Goal: Task Accomplishment & Management: Complete application form

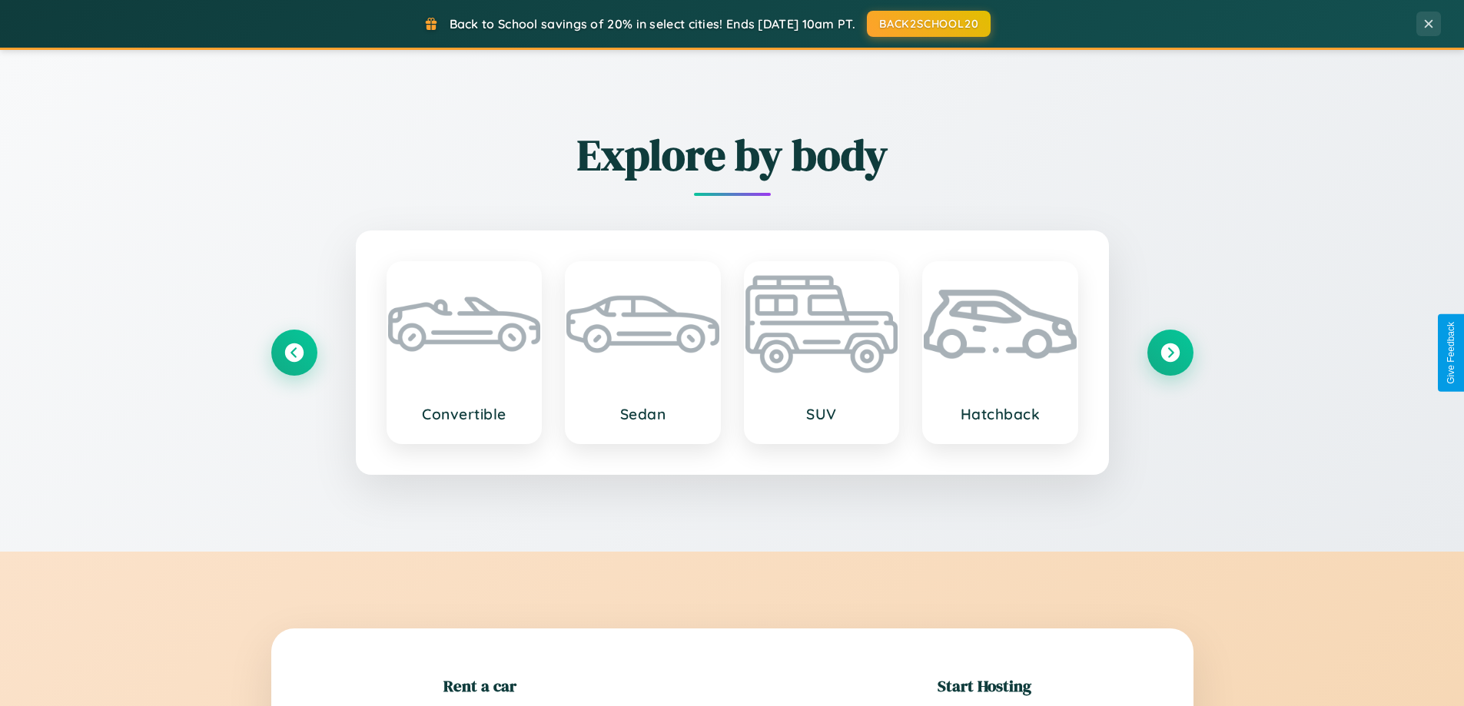
scroll to position [332, 0]
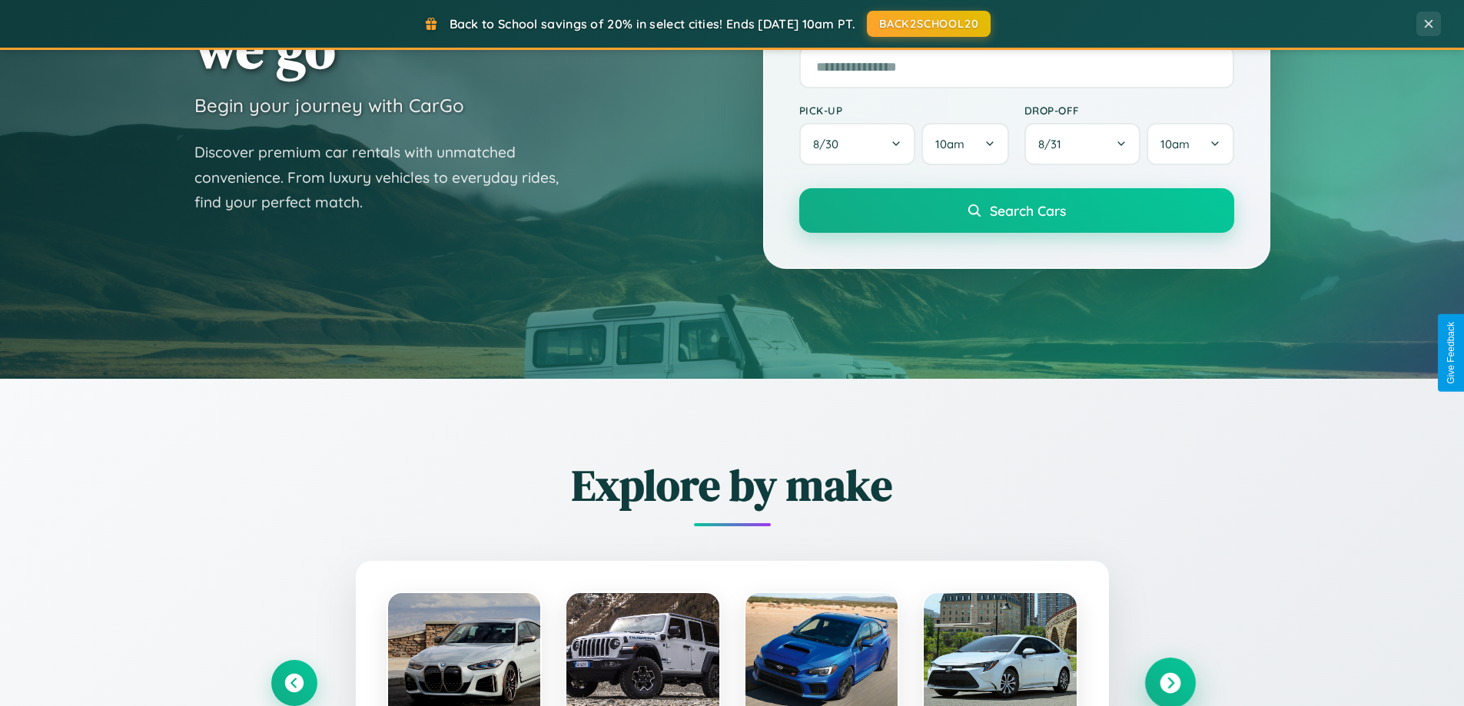
click at [1169, 683] on icon at bounding box center [1169, 683] width 21 height 21
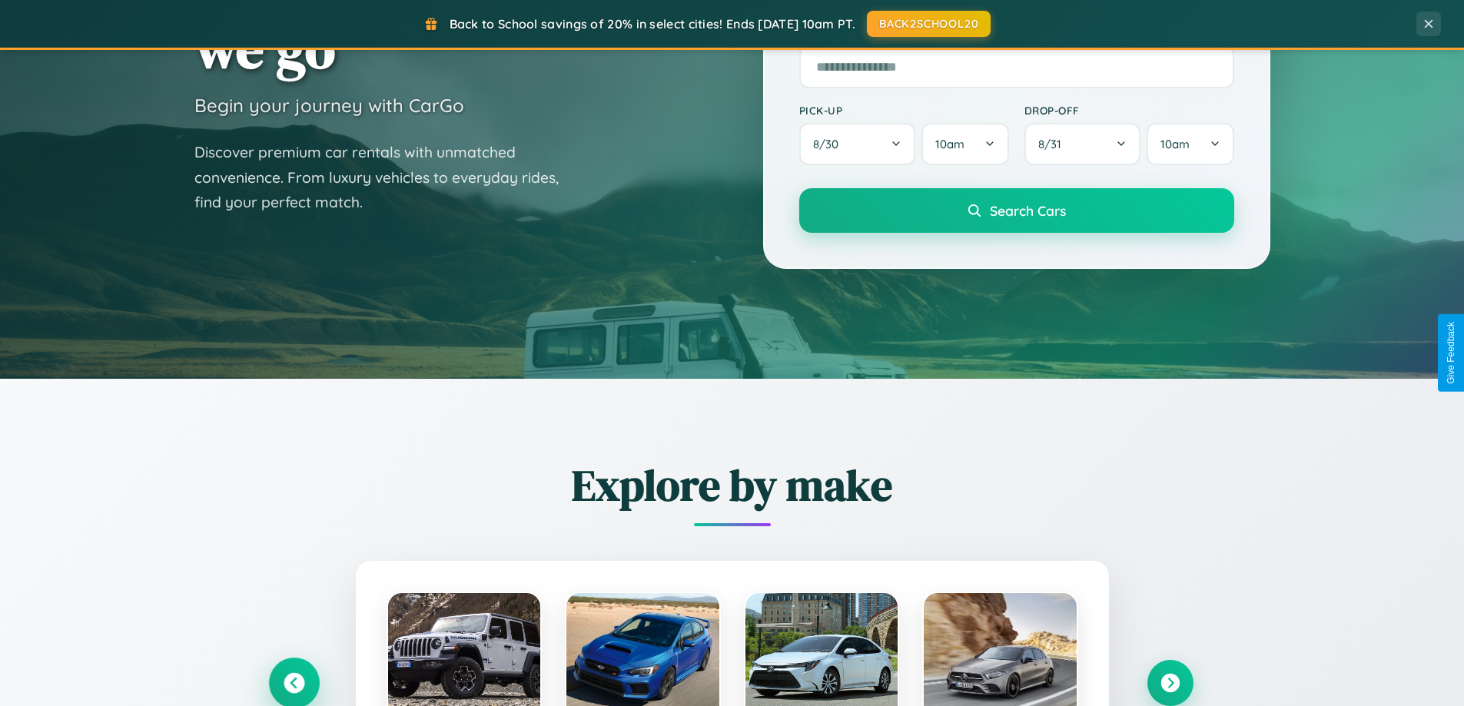
click at [293, 682] on icon at bounding box center [293, 683] width 21 height 21
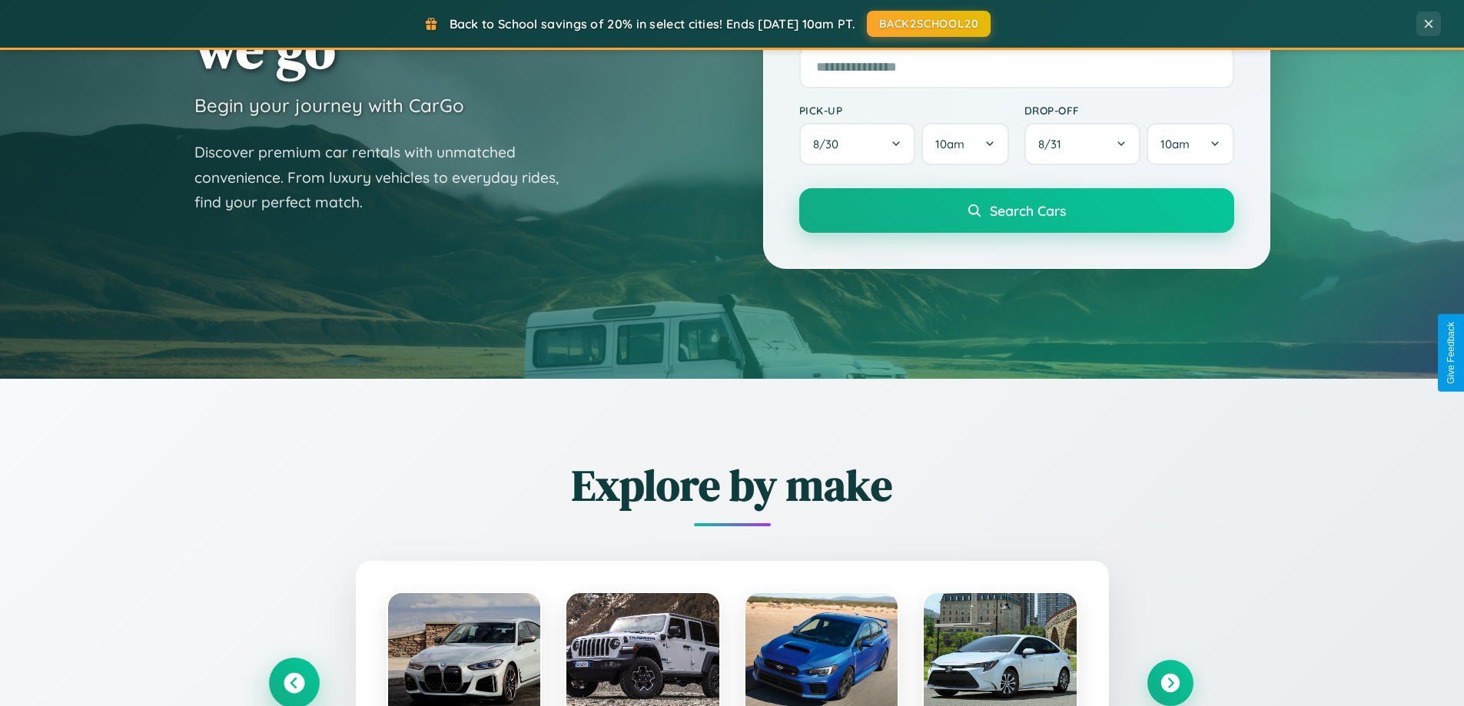
click at [293, 681] on icon at bounding box center [293, 683] width 25 height 25
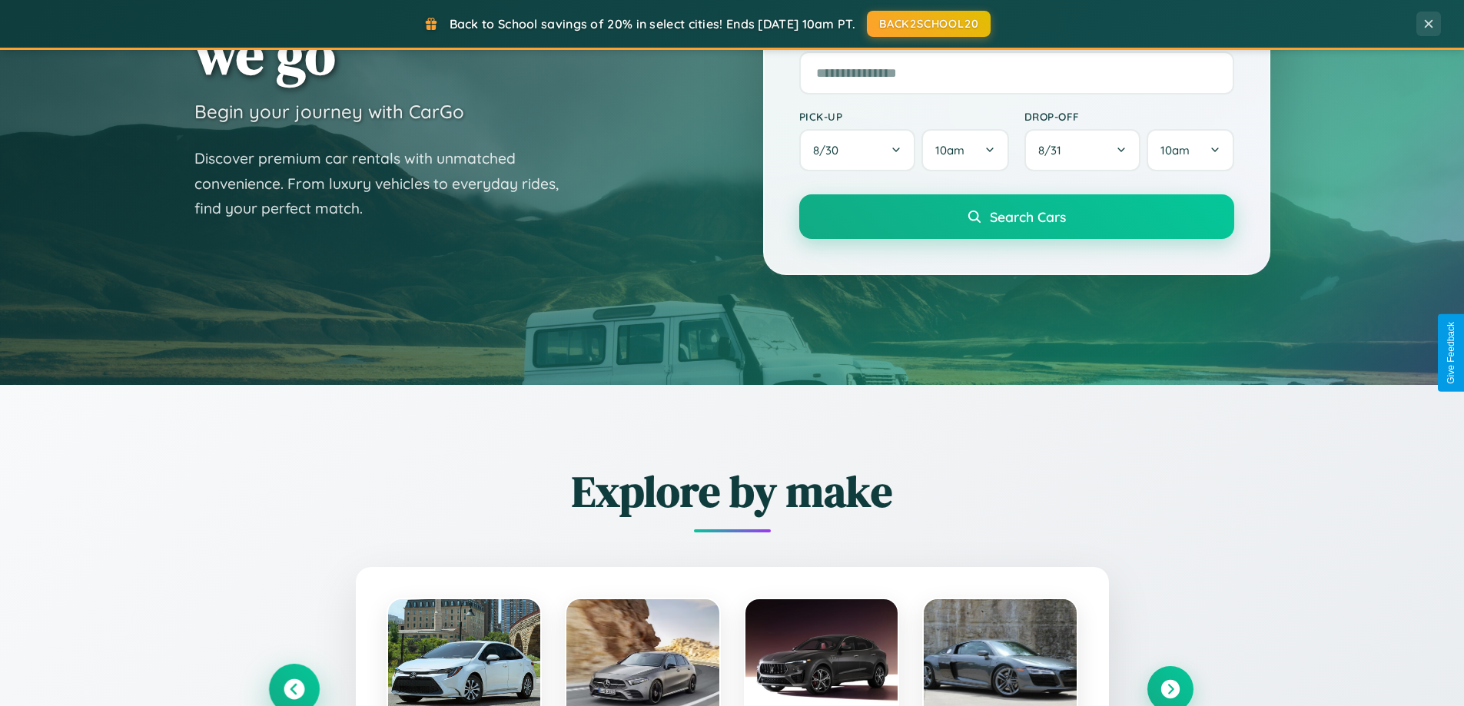
scroll to position [0, 0]
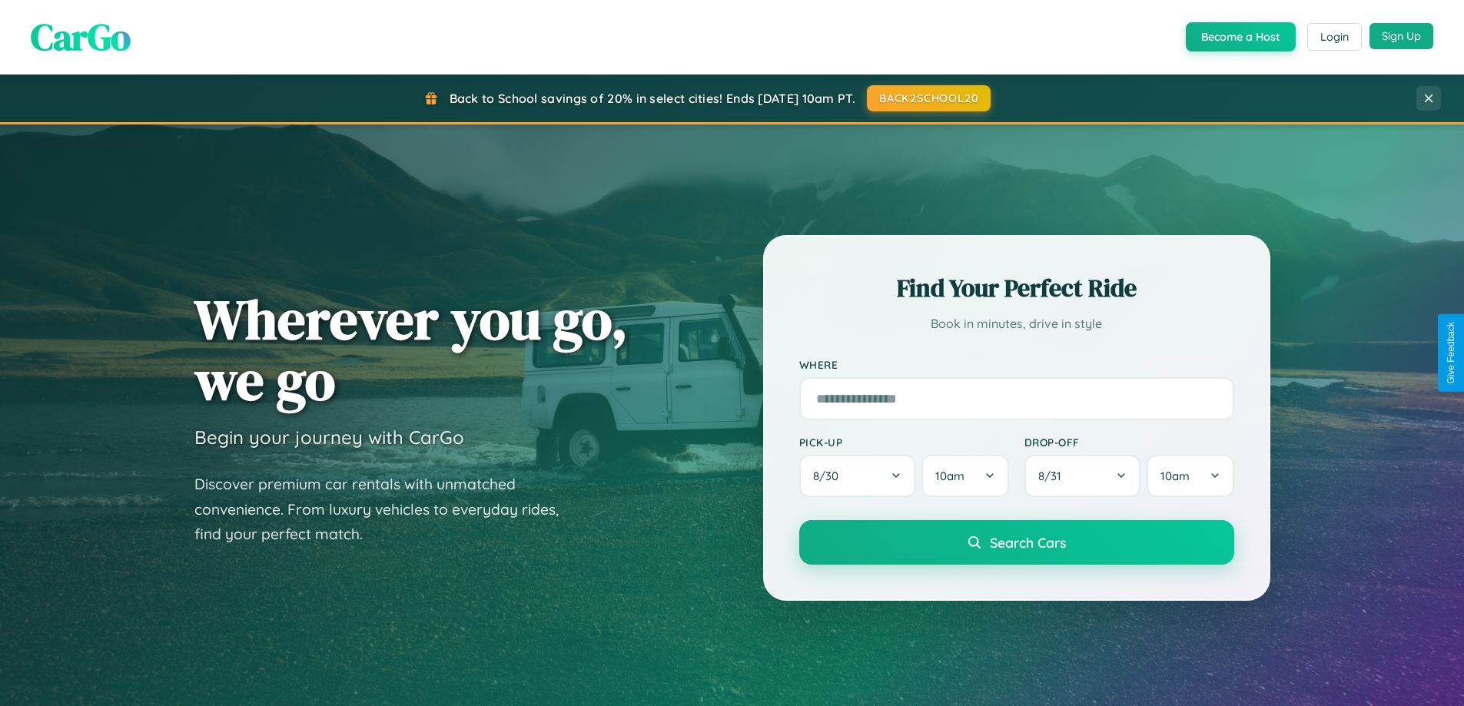
click at [1401, 36] on button "Sign Up" at bounding box center [1401, 36] width 64 height 26
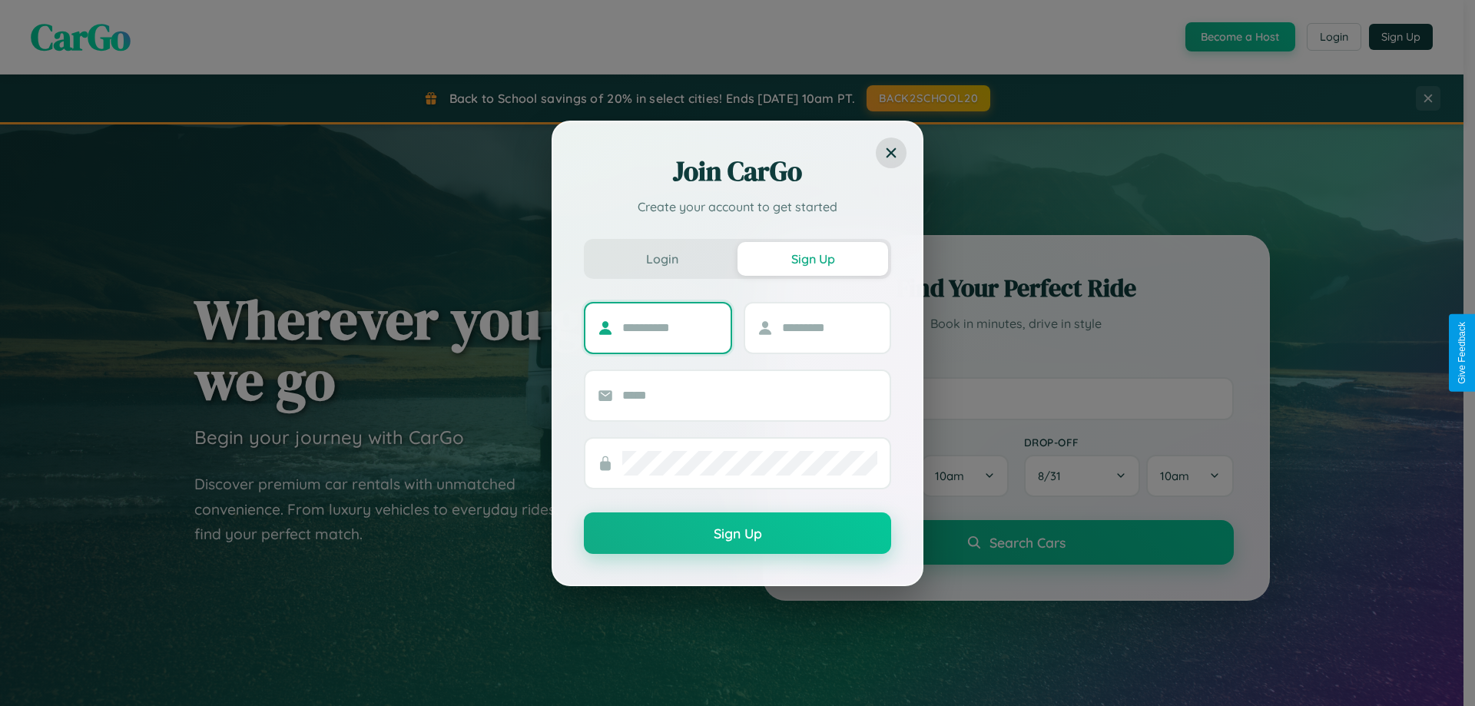
click at [670, 327] on input "text" at bounding box center [670, 328] width 96 height 25
type input "*****"
click at [829, 327] on input "text" at bounding box center [830, 328] width 96 height 25
type input "******"
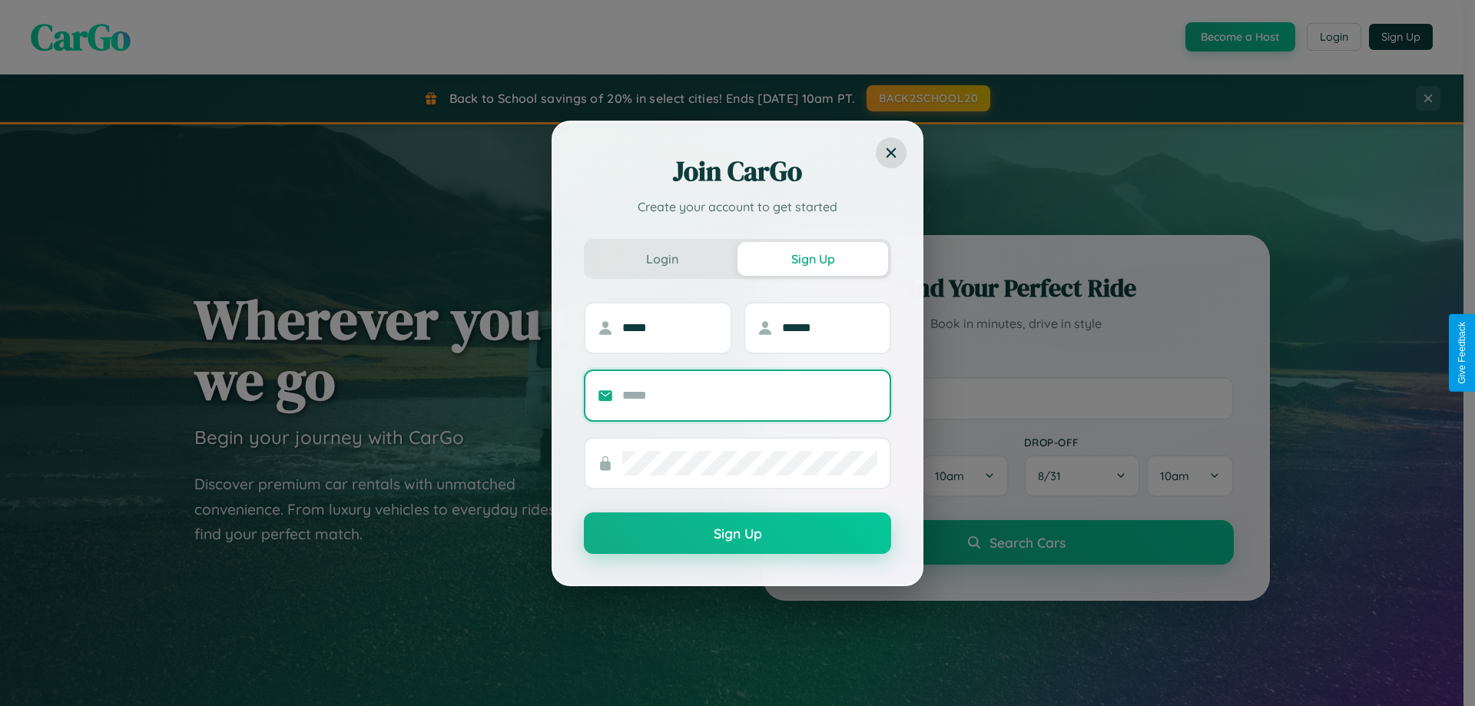
click at [750, 395] on input "text" at bounding box center [749, 395] width 255 height 25
type input "**********"
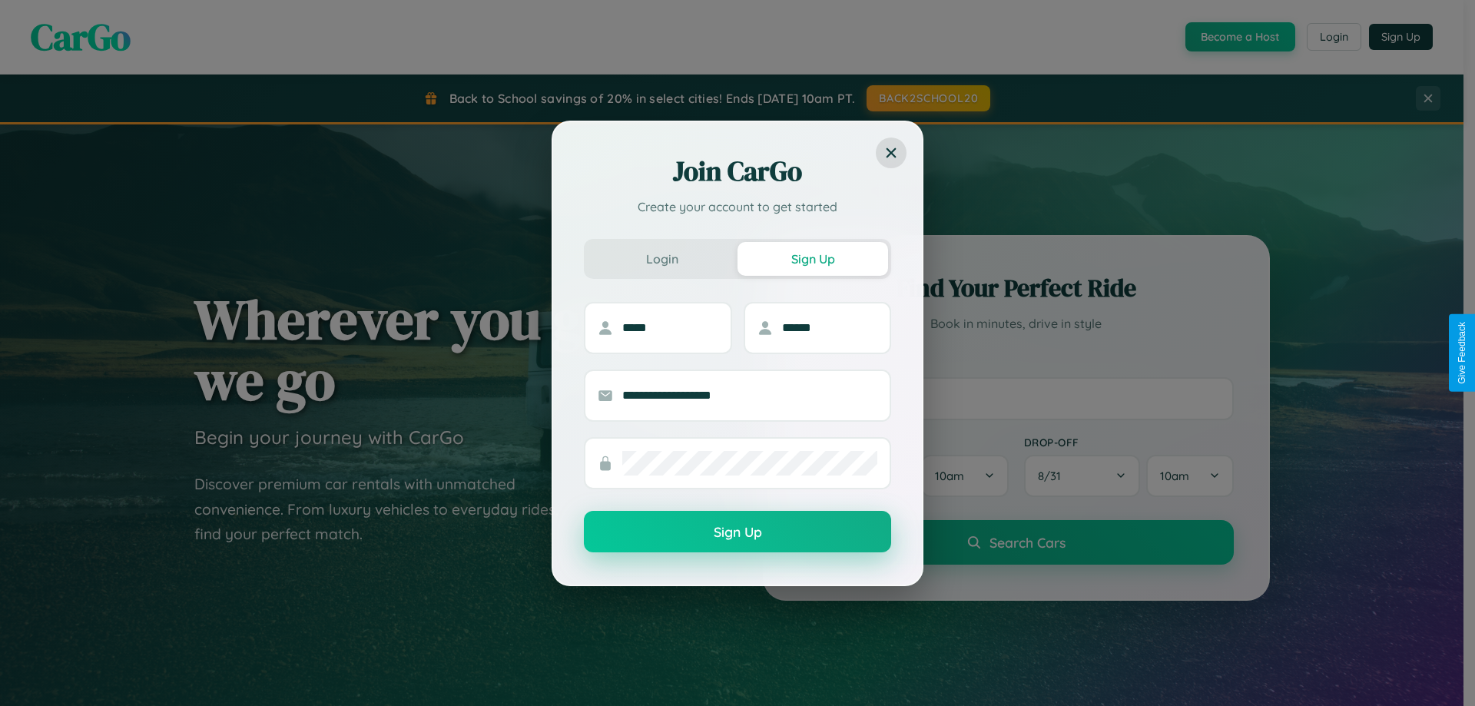
click at [738, 532] on button "Sign Up" at bounding box center [737, 531] width 307 height 41
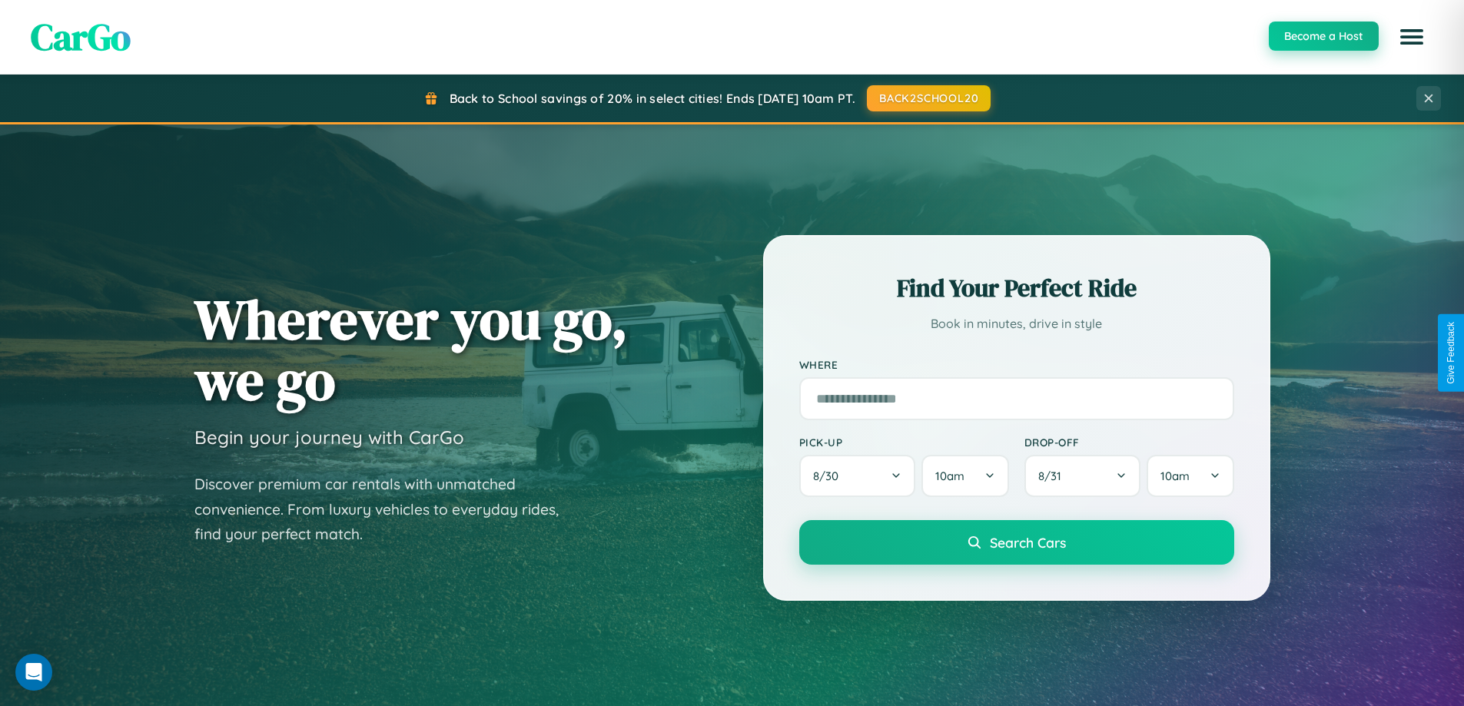
click at [1322, 36] on button "Become a Host" at bounding box center [1323, 36] width 110 height 29
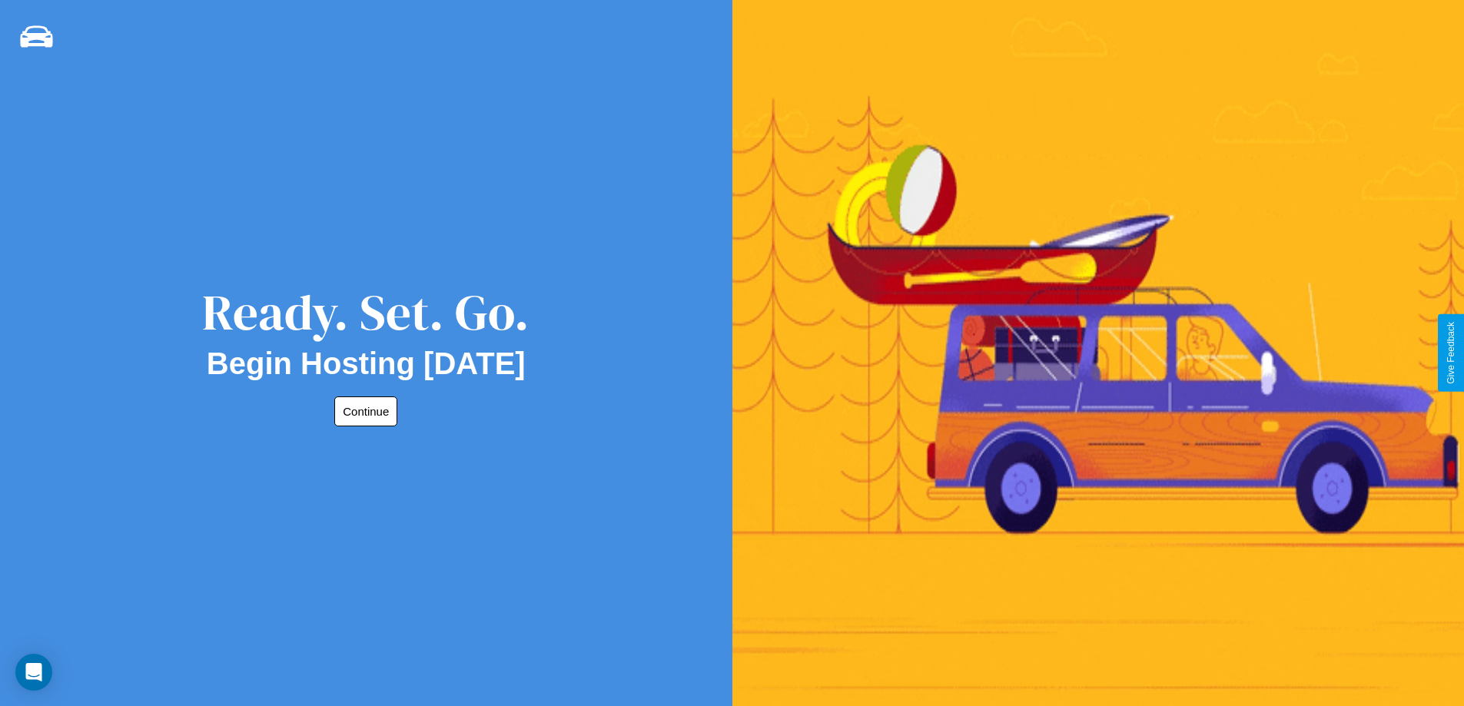
click at [363, 411] on button "Continue" at bounding box center [365, 411] width 63 height 30
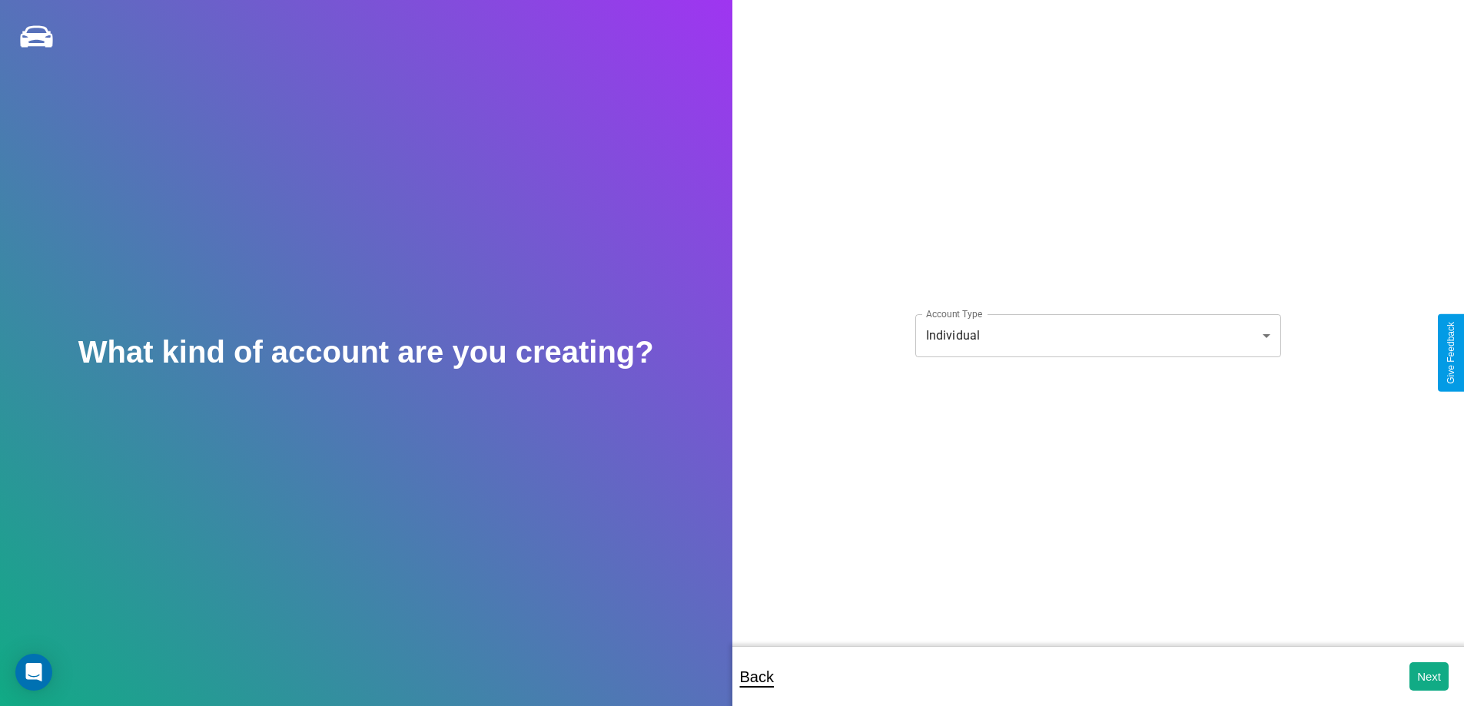
click at [1097, 335] on body "**********" at bounding box center [732, 363] width 1464 height 727
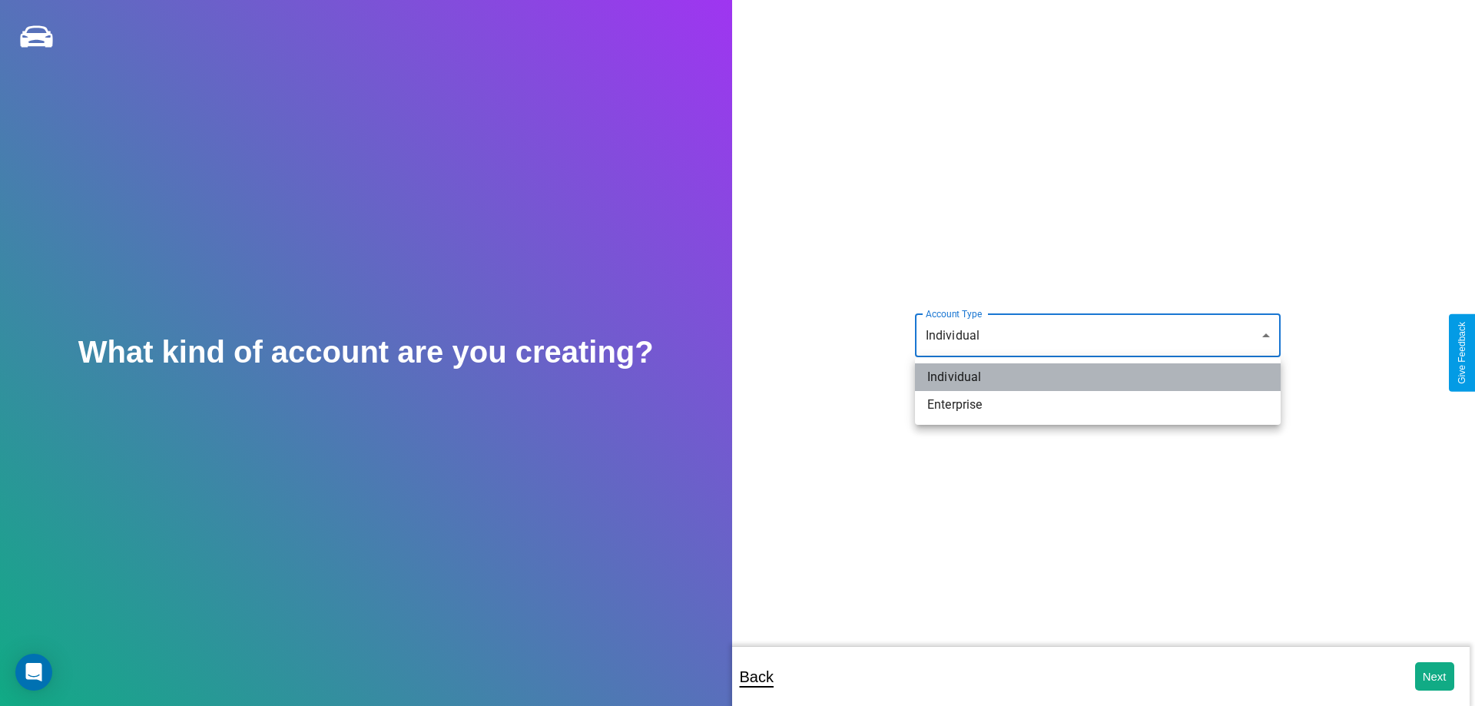
click at [1098, 377] on li "Individual" at bounding box center [1098, 377] width 366 height 28
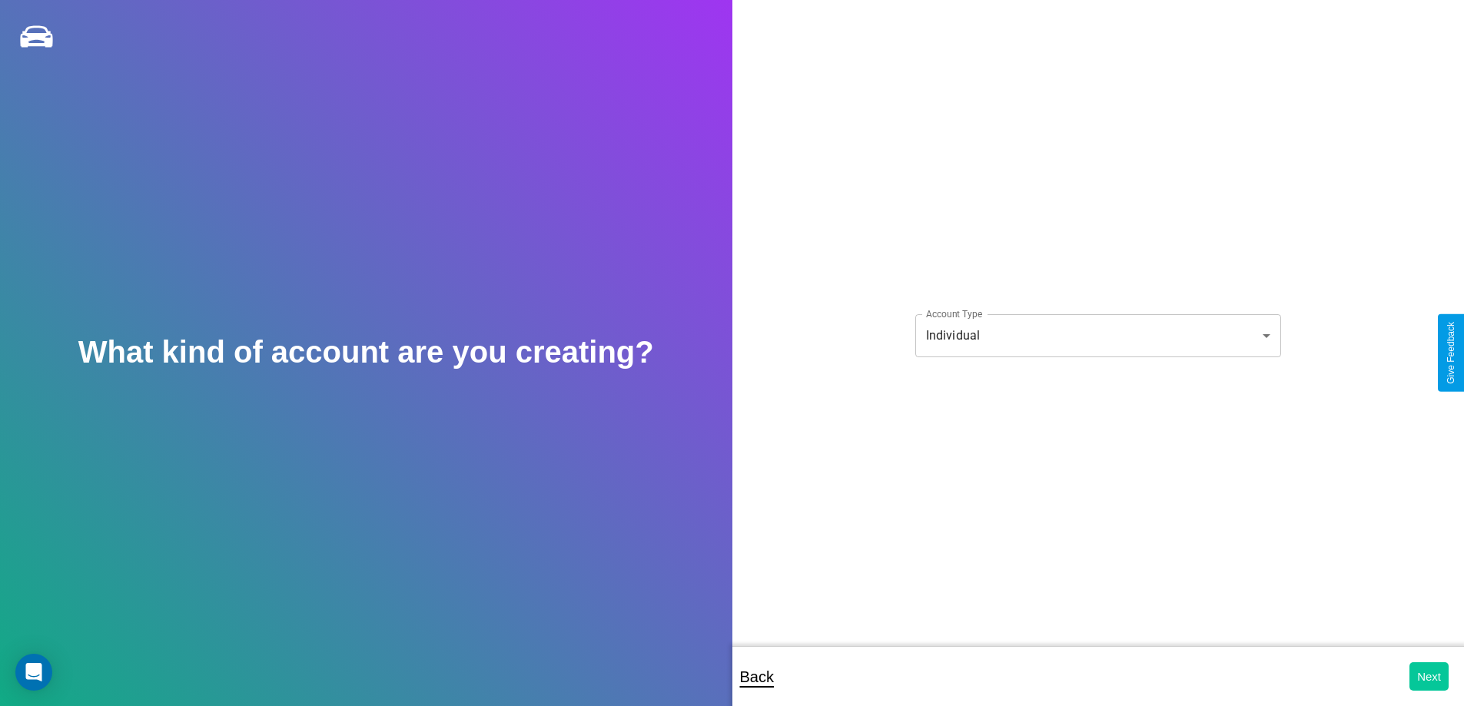
click at [1428, 676] on button "Next" at bounding box center [1428, 676] width 39 height 28
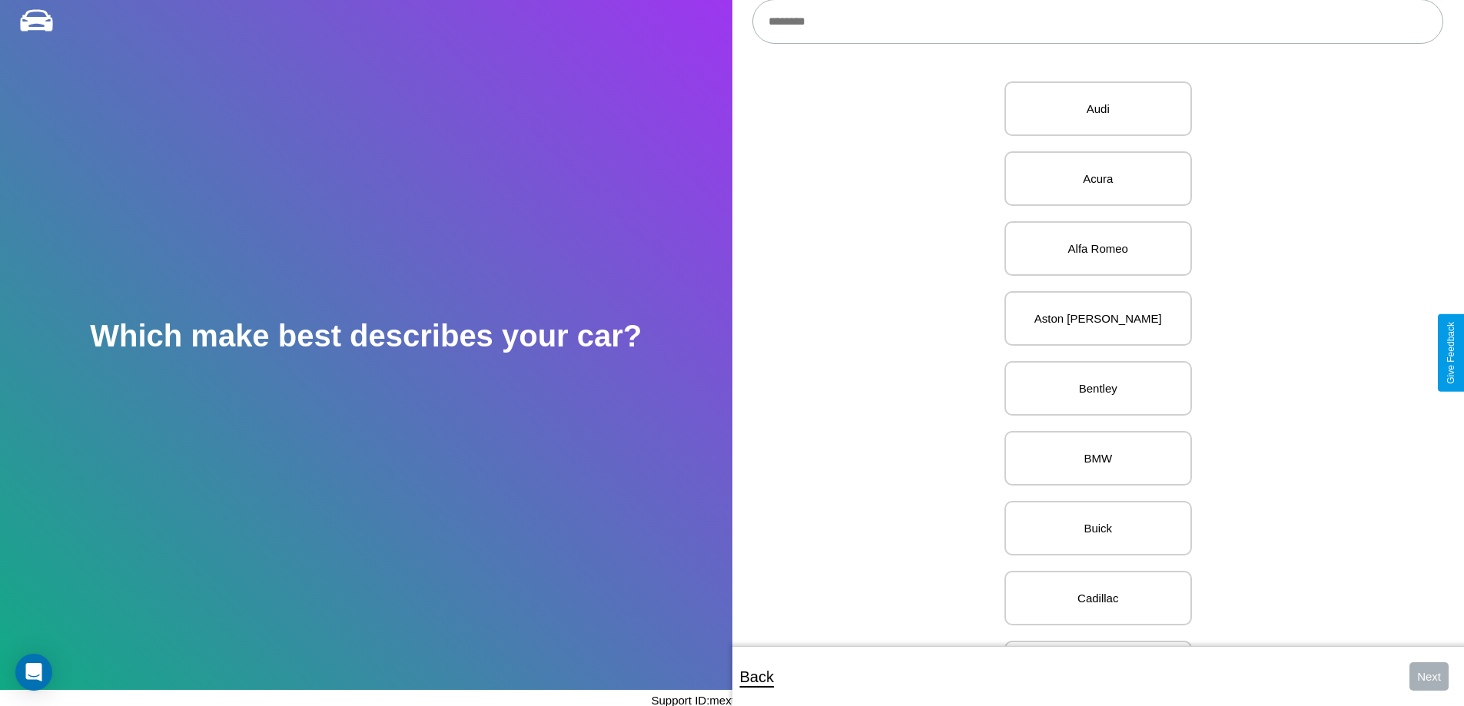
scroll to position [106, 0]
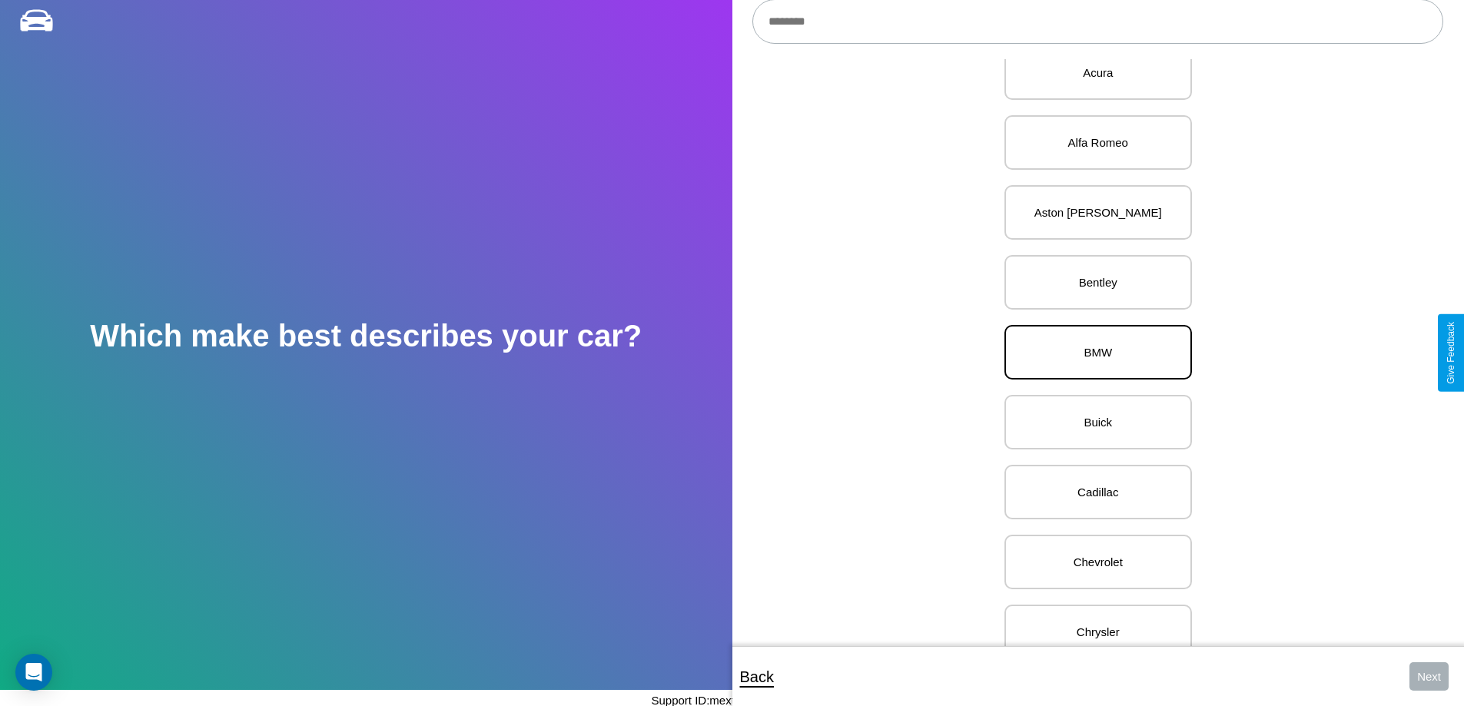
click at [1092, 353] on p "BMW" at bounding box center [1098, 352] width 154 height 21
click at [1428, 676] on button "Next" at bounding box center [1428, 676] width 39 height 28
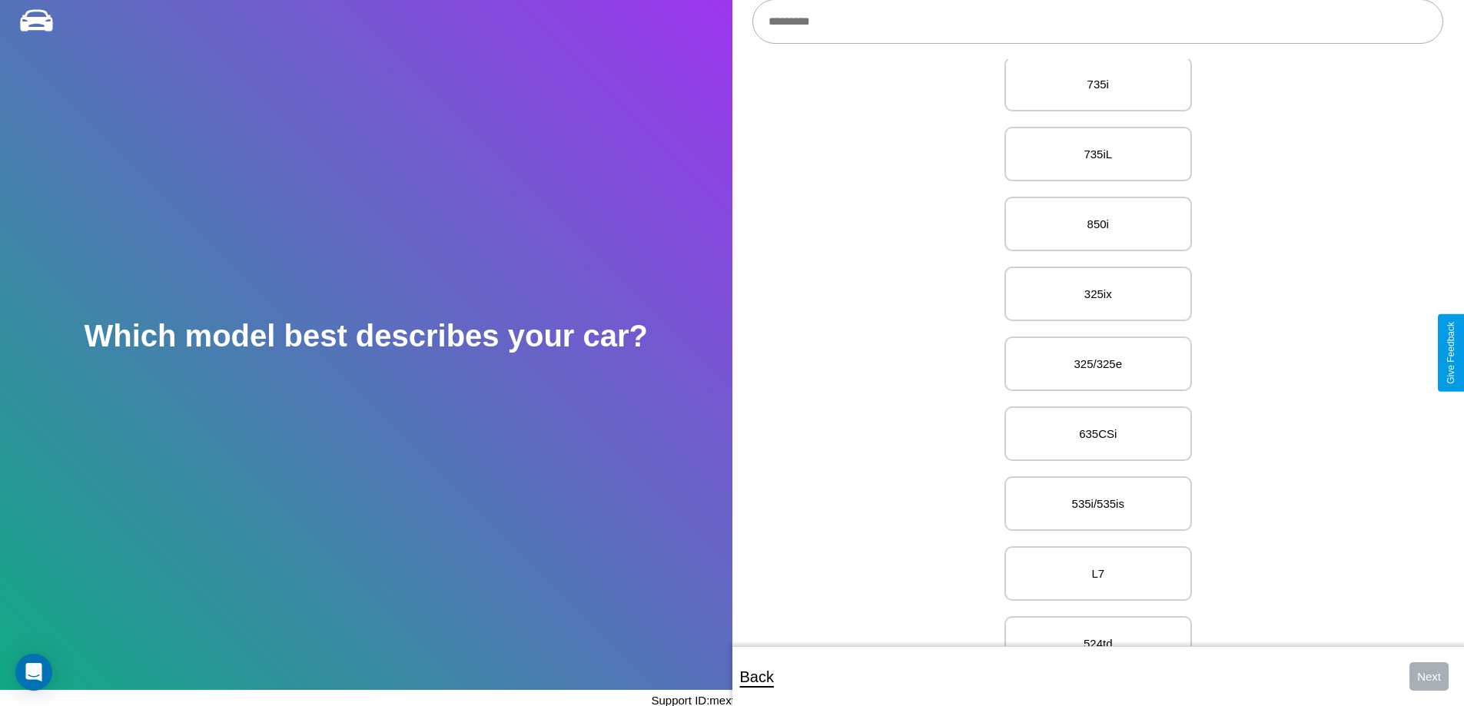
scroll to position [10593, 0]
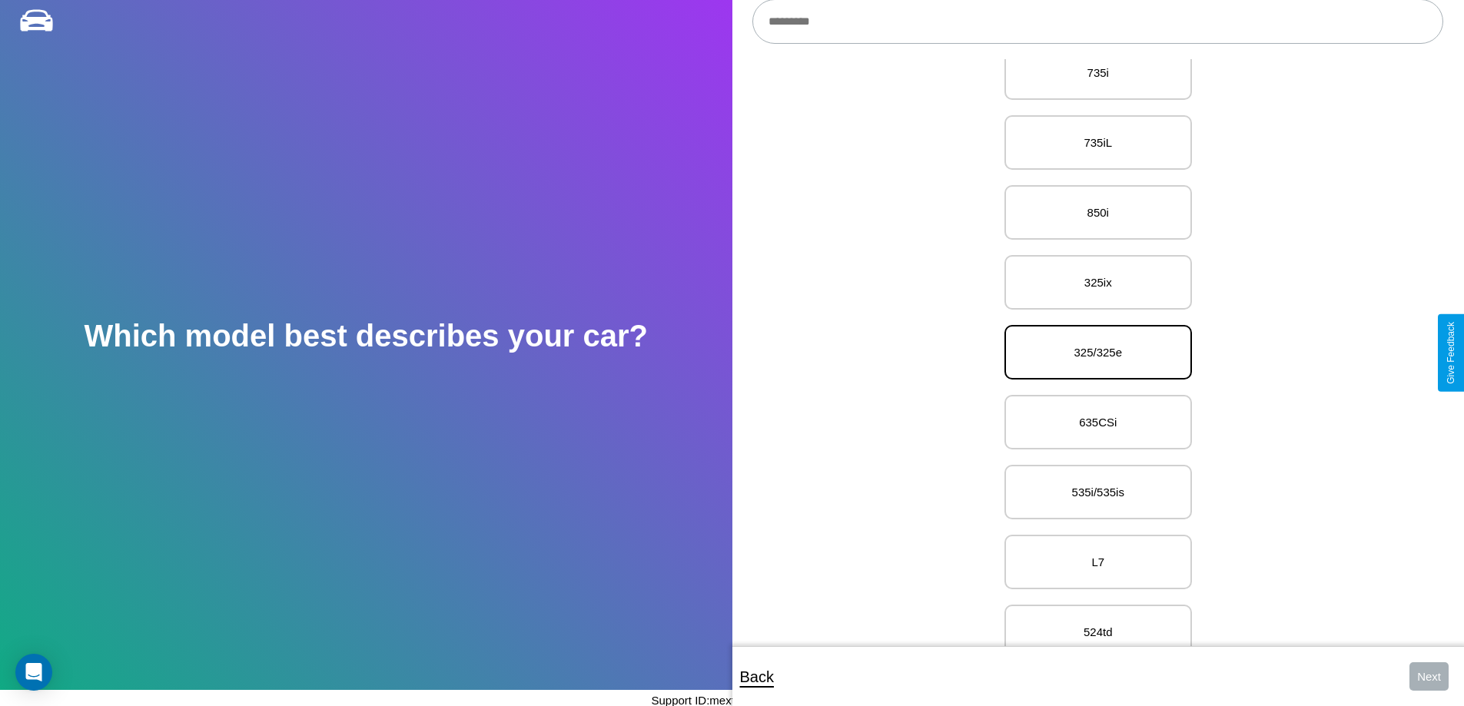
click at [1092, 353] on p "325/325e" at bounding box center [1098, 352] width 154 height 21
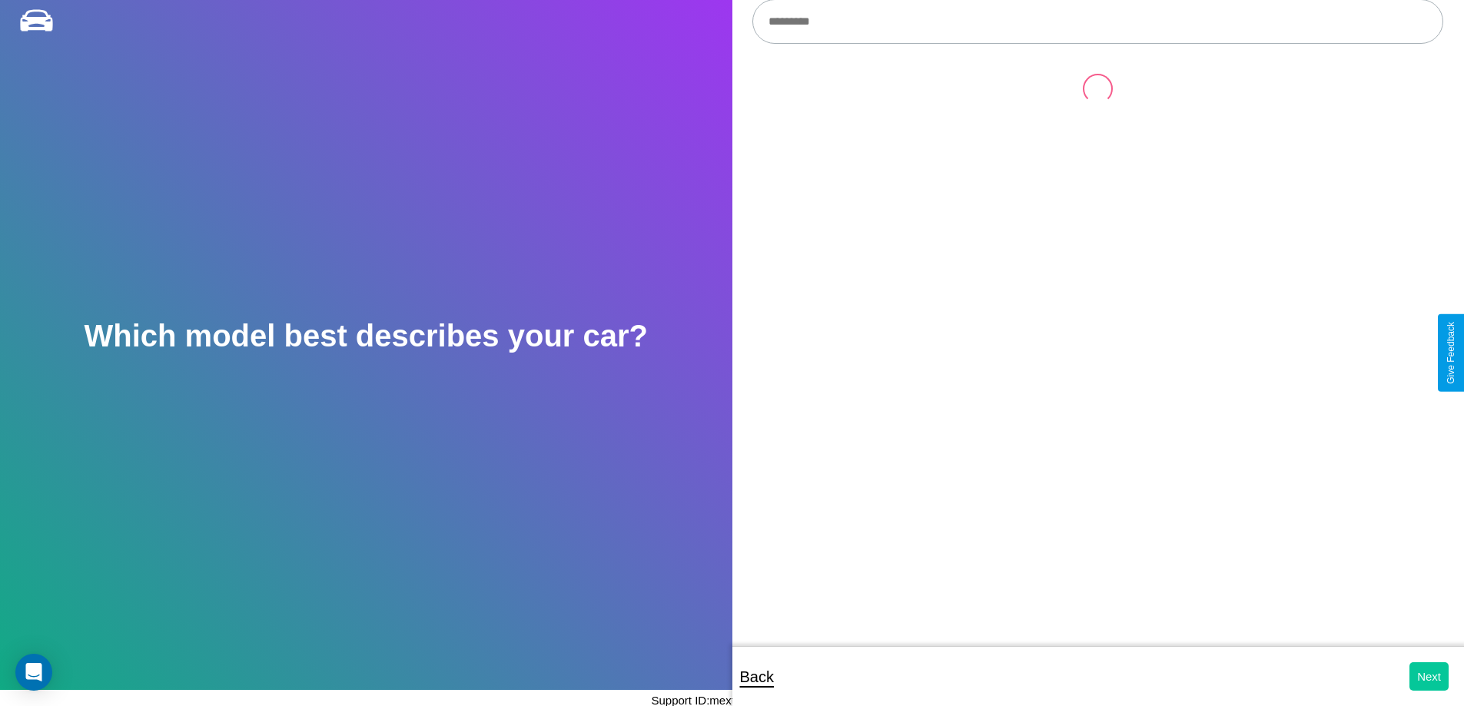
scroll to position [0, 0]
click at [1428, 676] on button "Next" at bounding box center [1428, 676] width 39 height 28
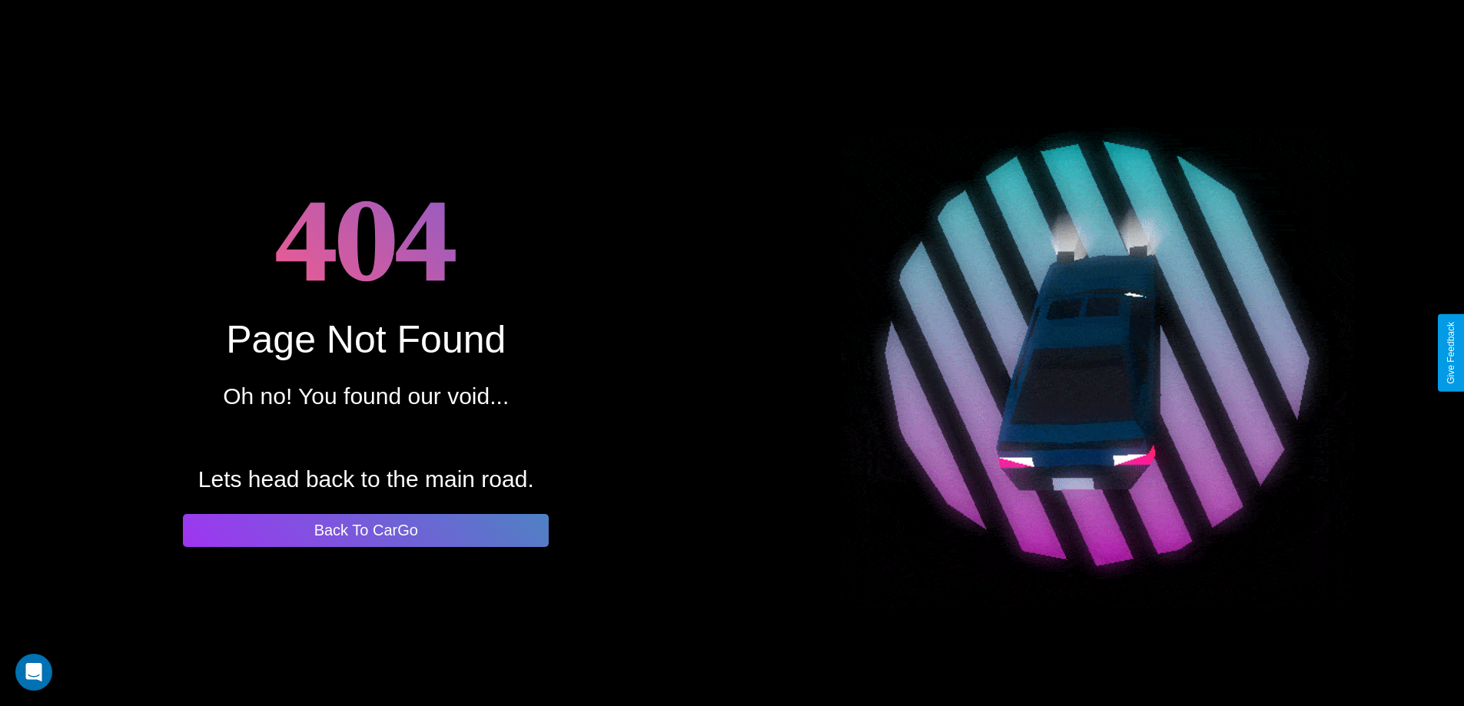
click at [366, 530] on button "Back To CarGo" at bounding box center [366, 530] width 366 height 33
